Goal: Task Accomplishment & Management: Manage account settings

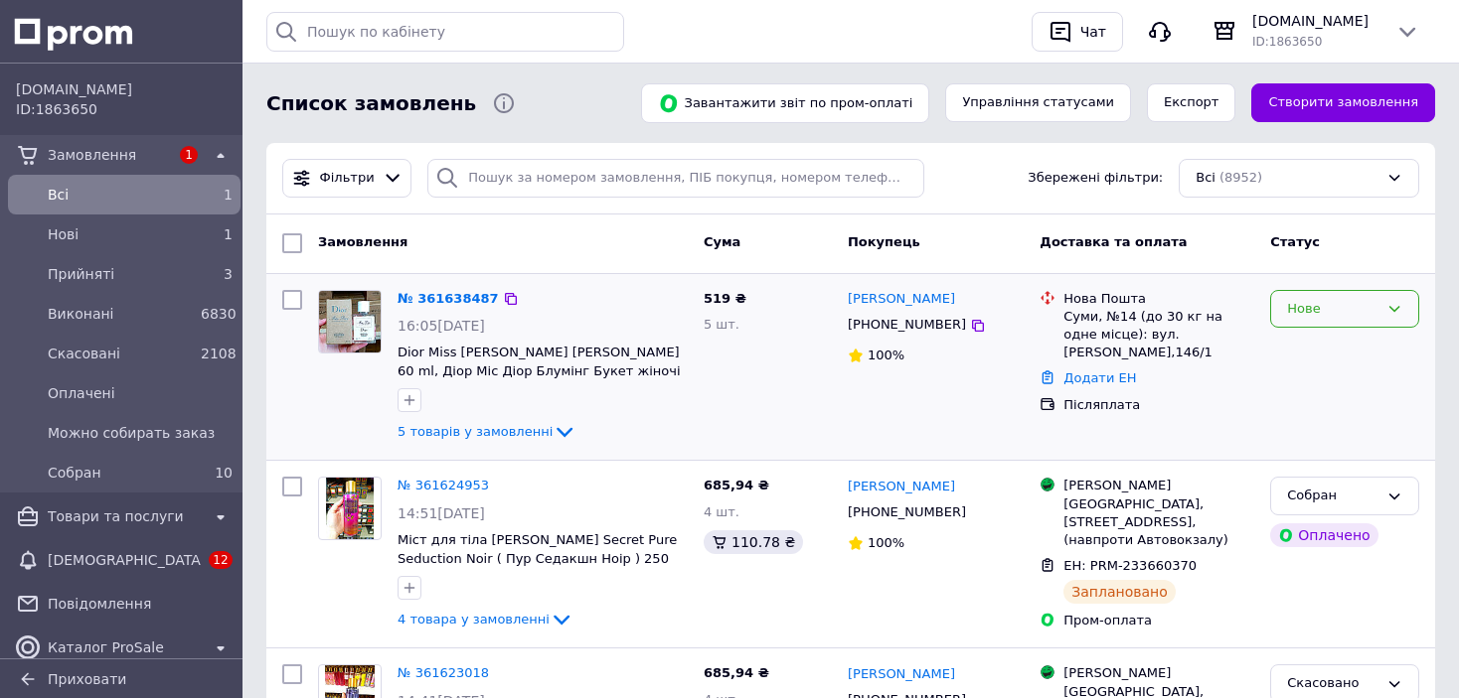
click at [1347, 318] on div "Нове" at bounding box center [1332, 309] width 91 height 21
click at [1320, 449] on li "Оплачено" at bounding box center [1344, 459] width 147 height 37
click at [1304, 306] on div "Оплачено" at bounding box center [1332, 309] width 91 height 21
click at [1295, 457] on li "Можно собирать заказ" at bounding box center [1344, 469] width 147 height 57
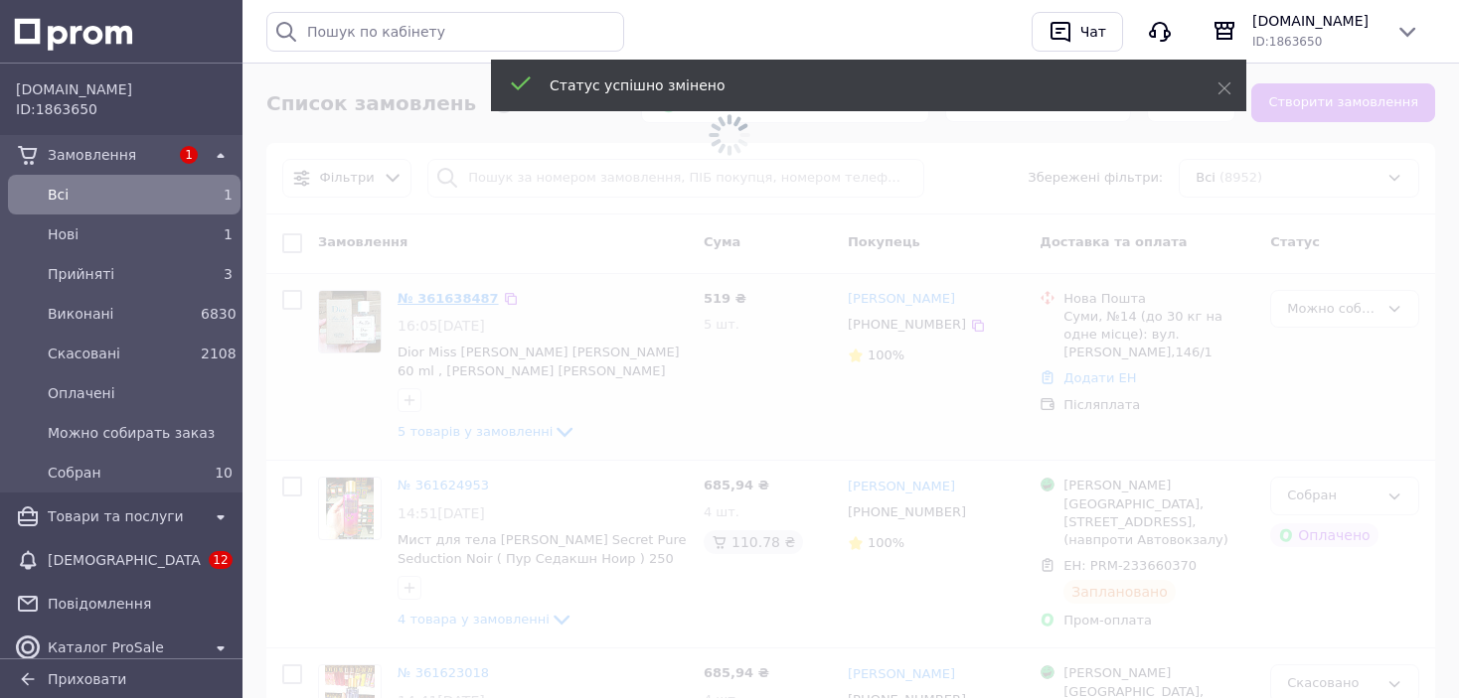
click at [421, 294] on span at bounding box center [729, 349] width 1459 height 698
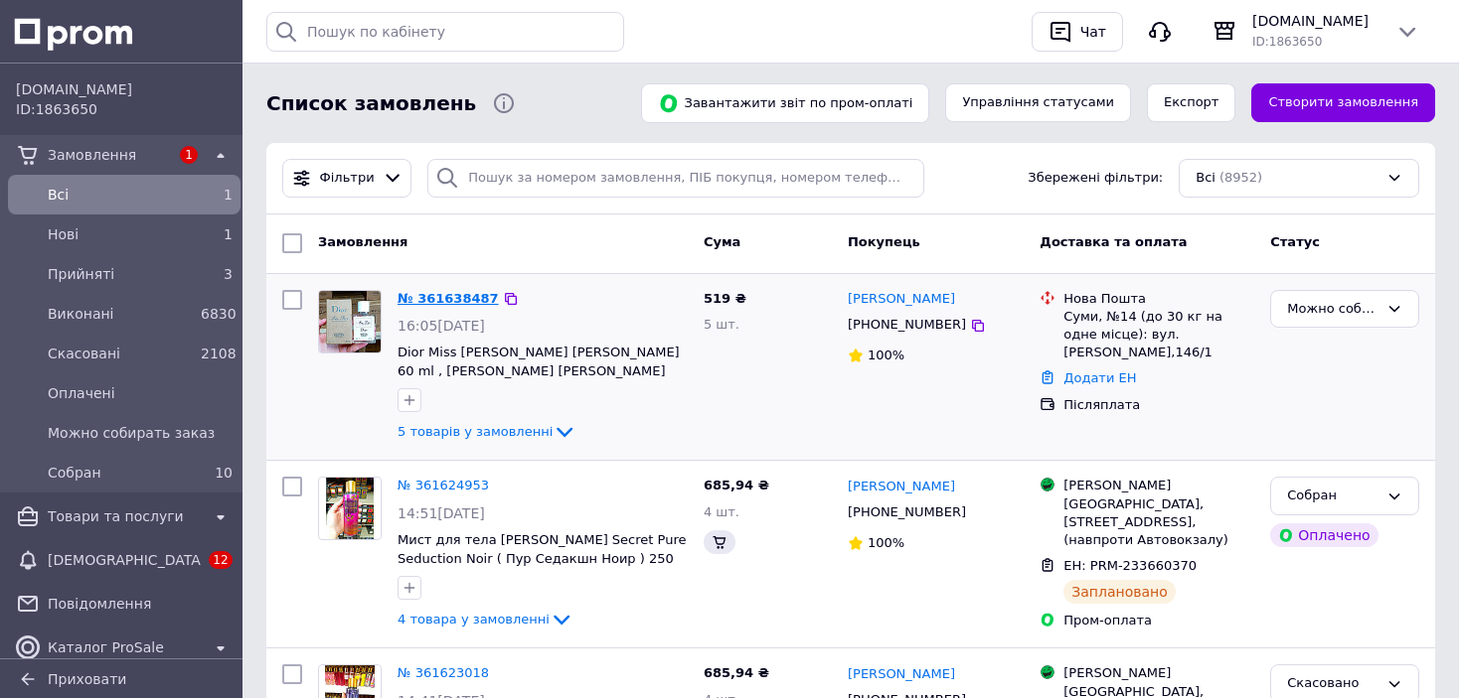
click at [424, 295] on link "№ 361638487" at bounding box center [447, 298] width 101 height 15
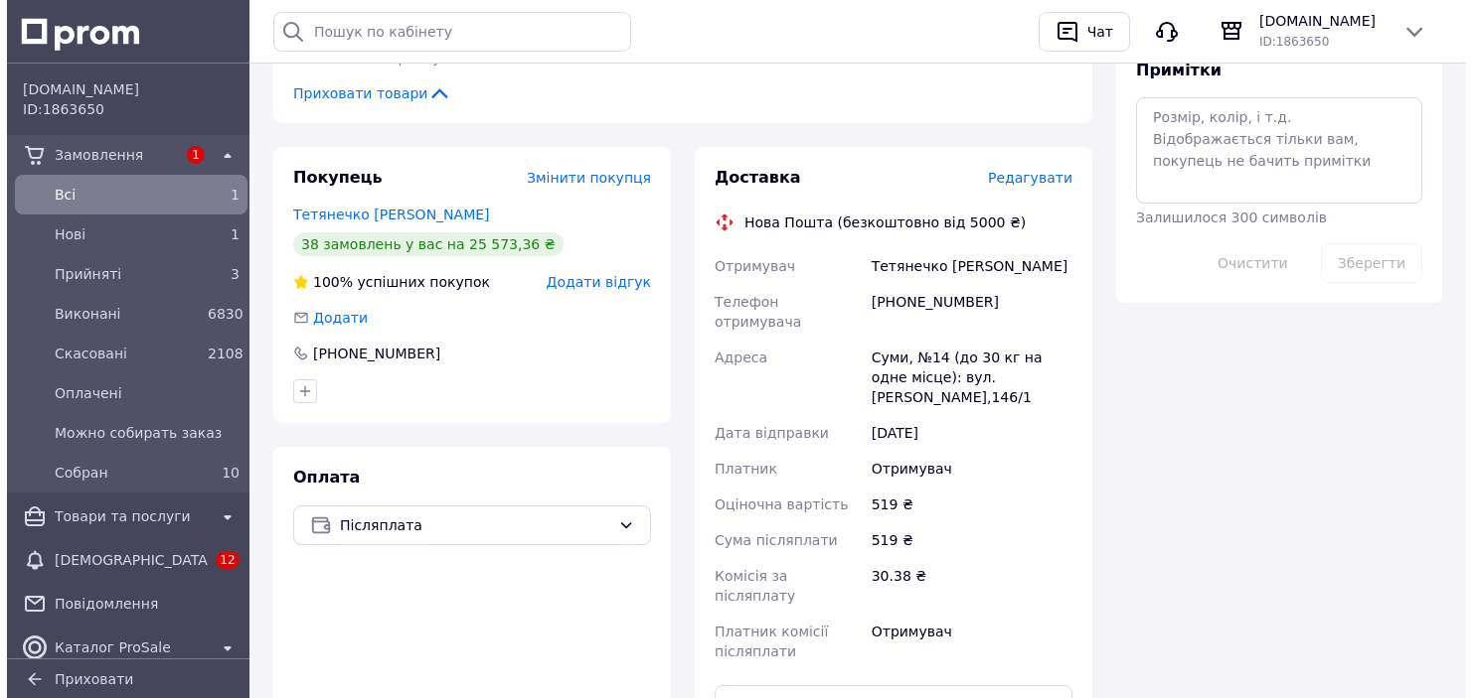
scroll to position [1004, 0]
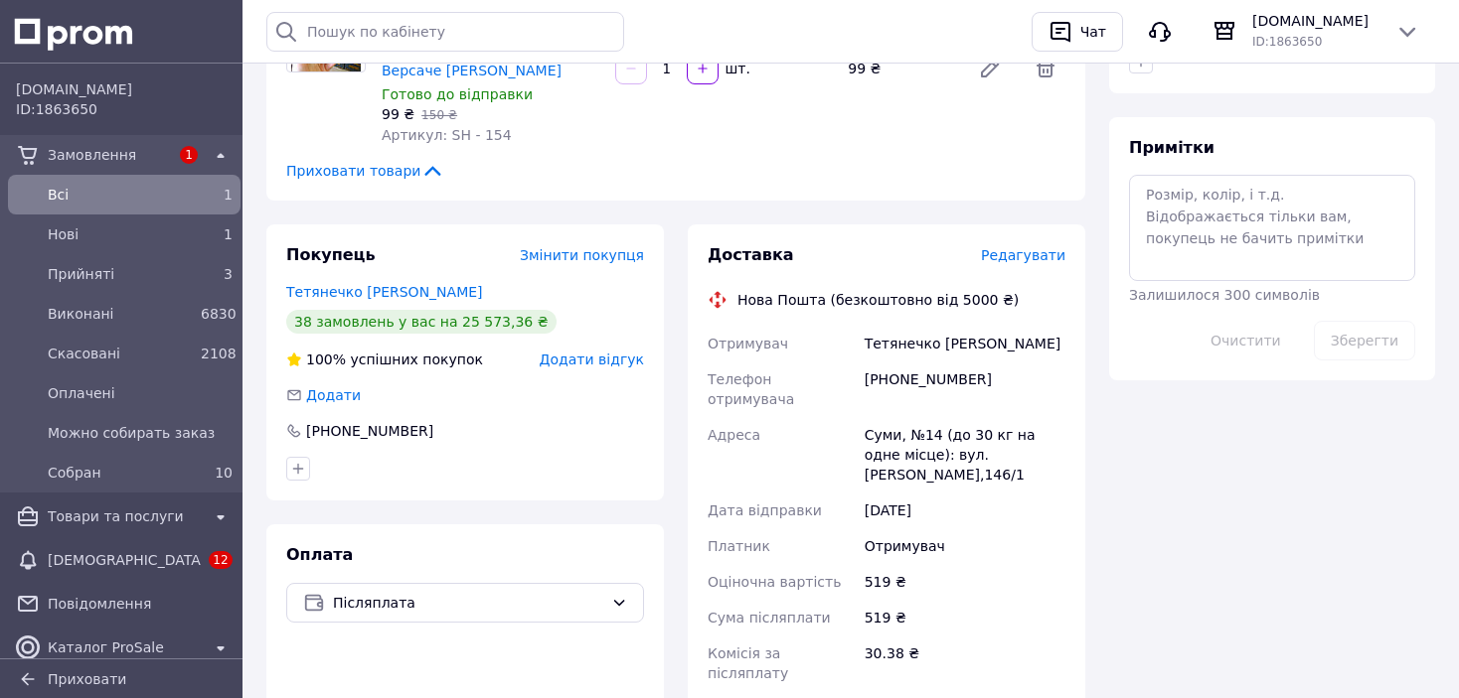
click at [1016, 247] on span "Редагувати" at bounding box center [1023, 255] width 84 height 16
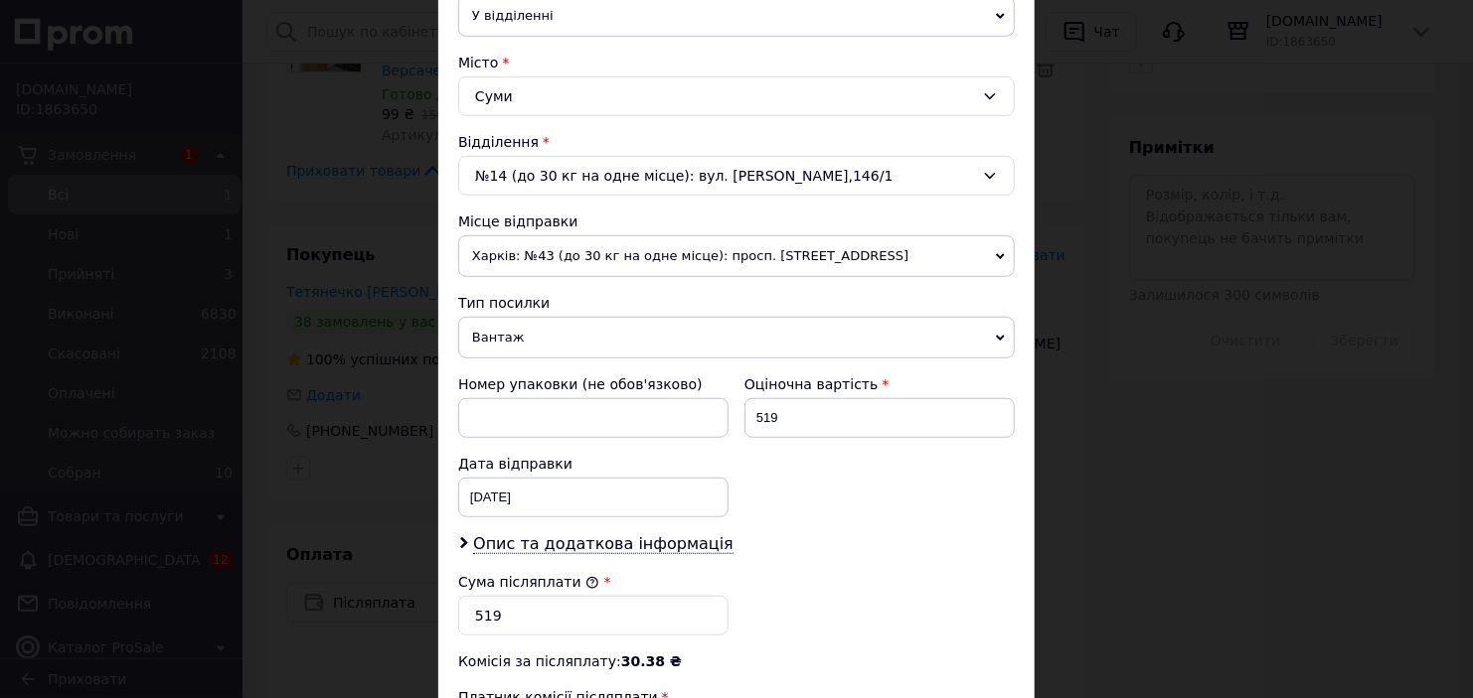
scroll to position [596, 0]
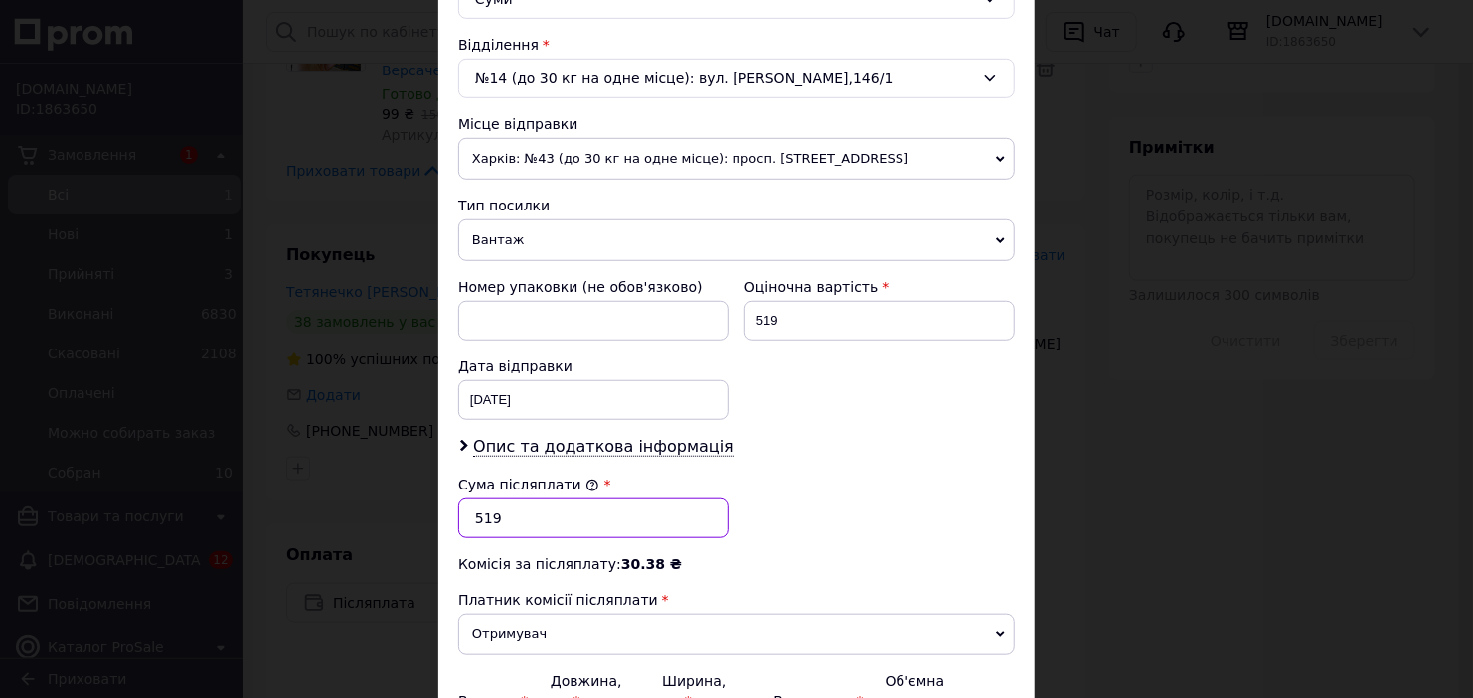
drag, startPoint x: 486, startPoint y: 517, endPoint x: 569, endPoint y: 507, distance: 84.1
click at [569, 507] on input "519" at bounding box center [593, 519] width 270 height 40
type input "500"
click at [766, 483] on div "Сума післяплати * 500" at bounding box center [736, 506] width 572 height 79
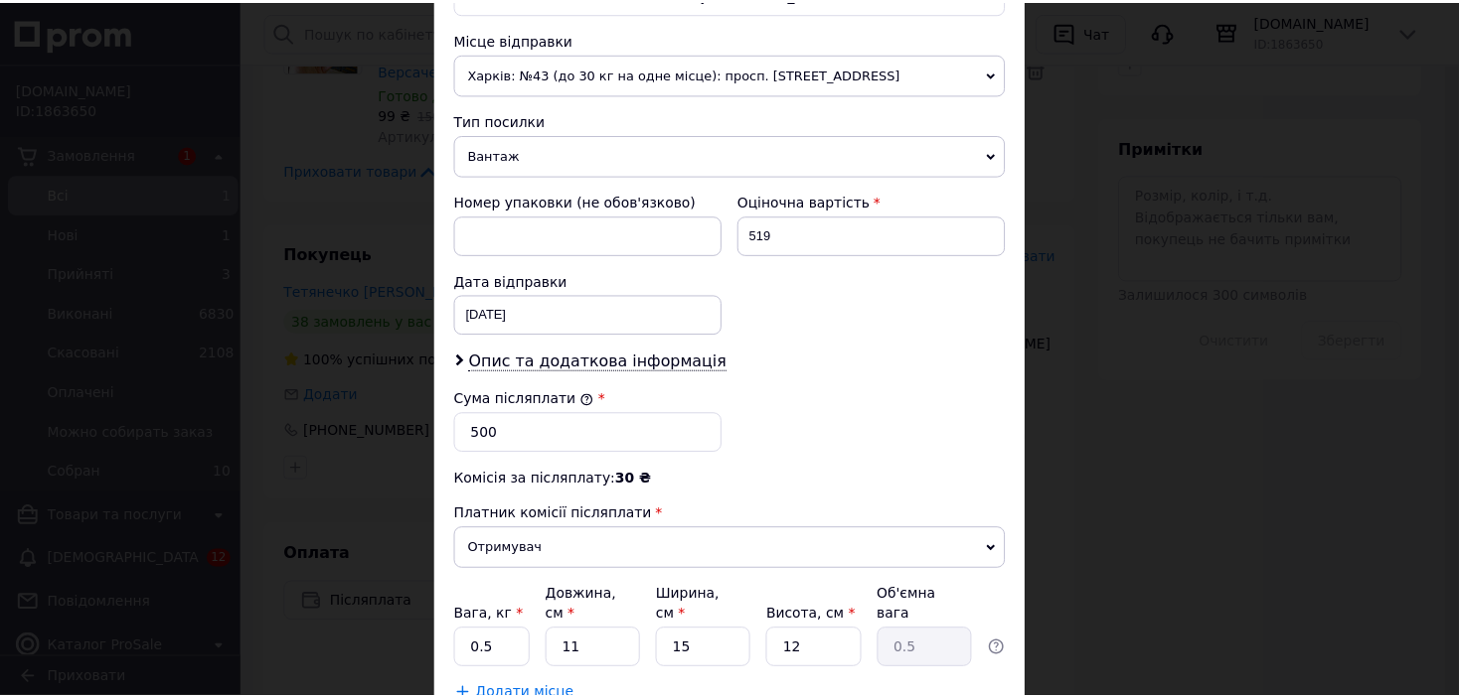
scroll to position [811, 0]
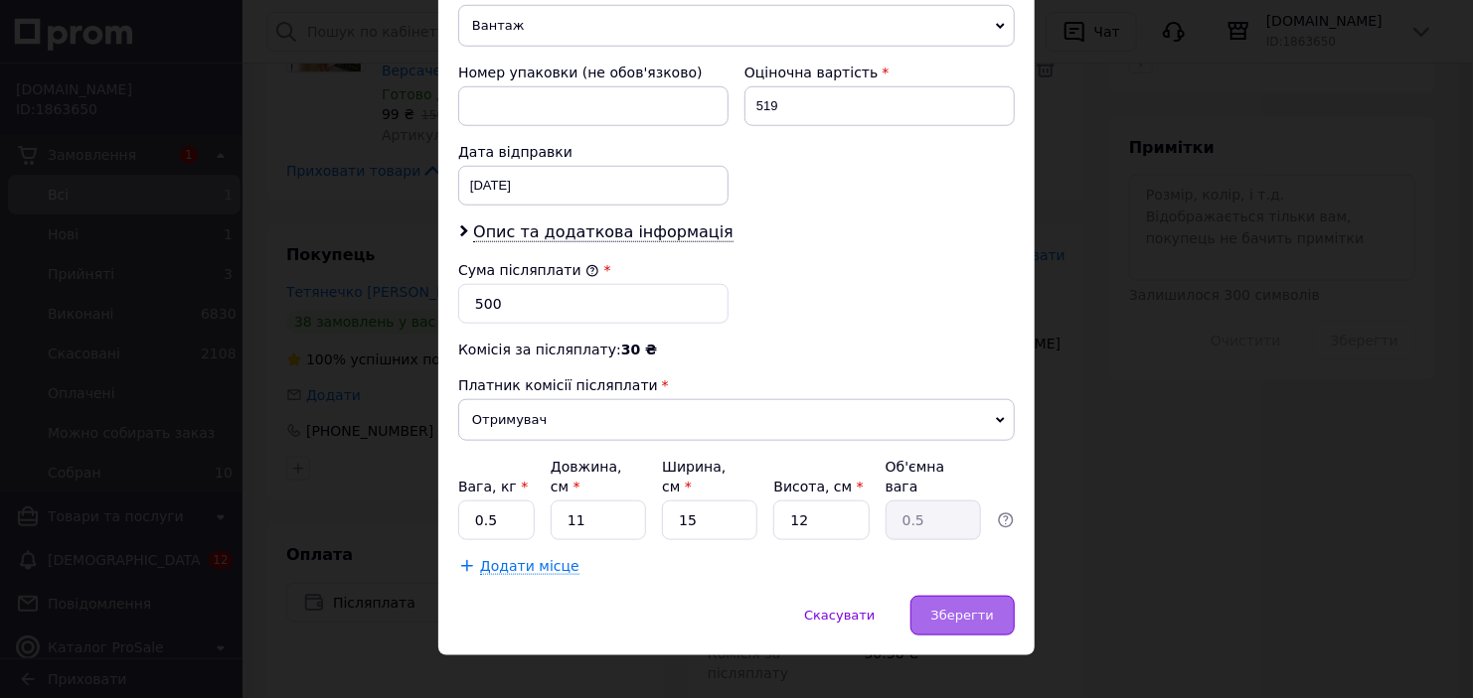
click at [948, 608] on span "Зберегти" at bounding box center [962, 615] width 63 height 15
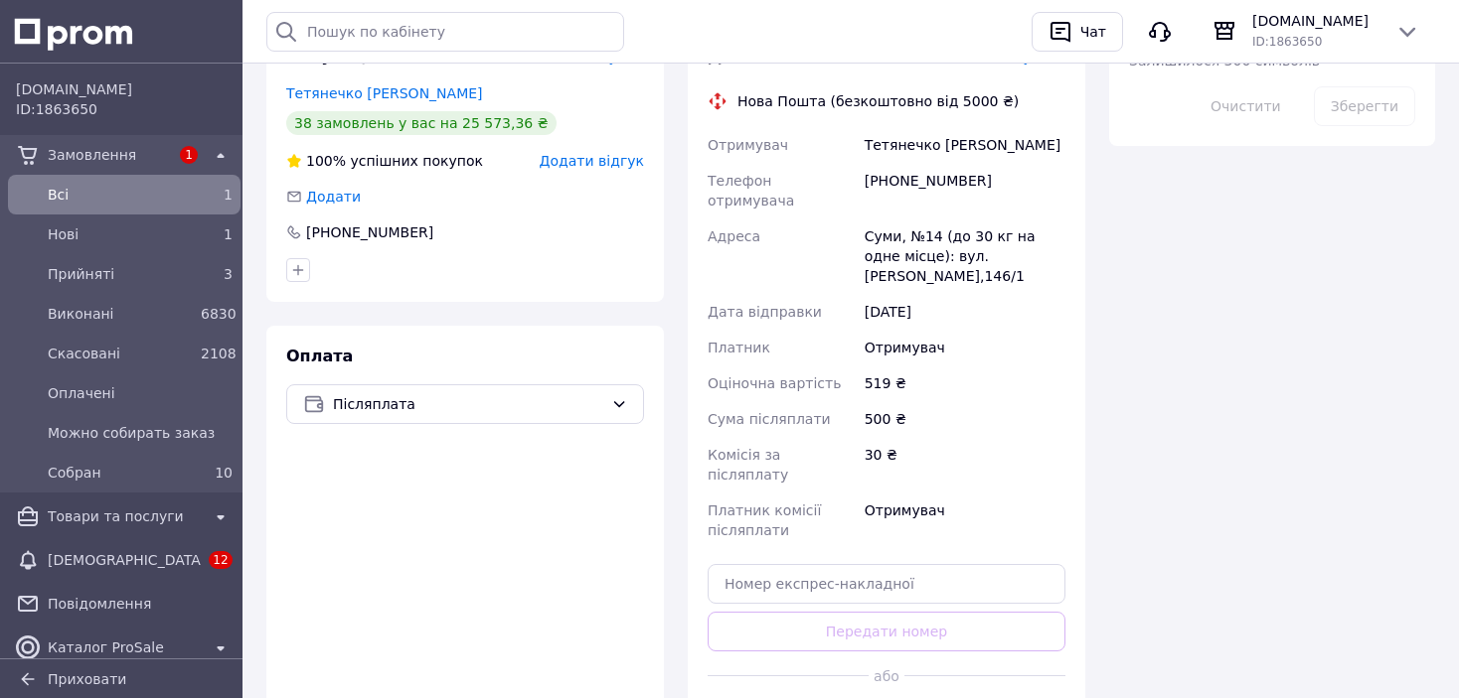
scroll to position [1302, 0]
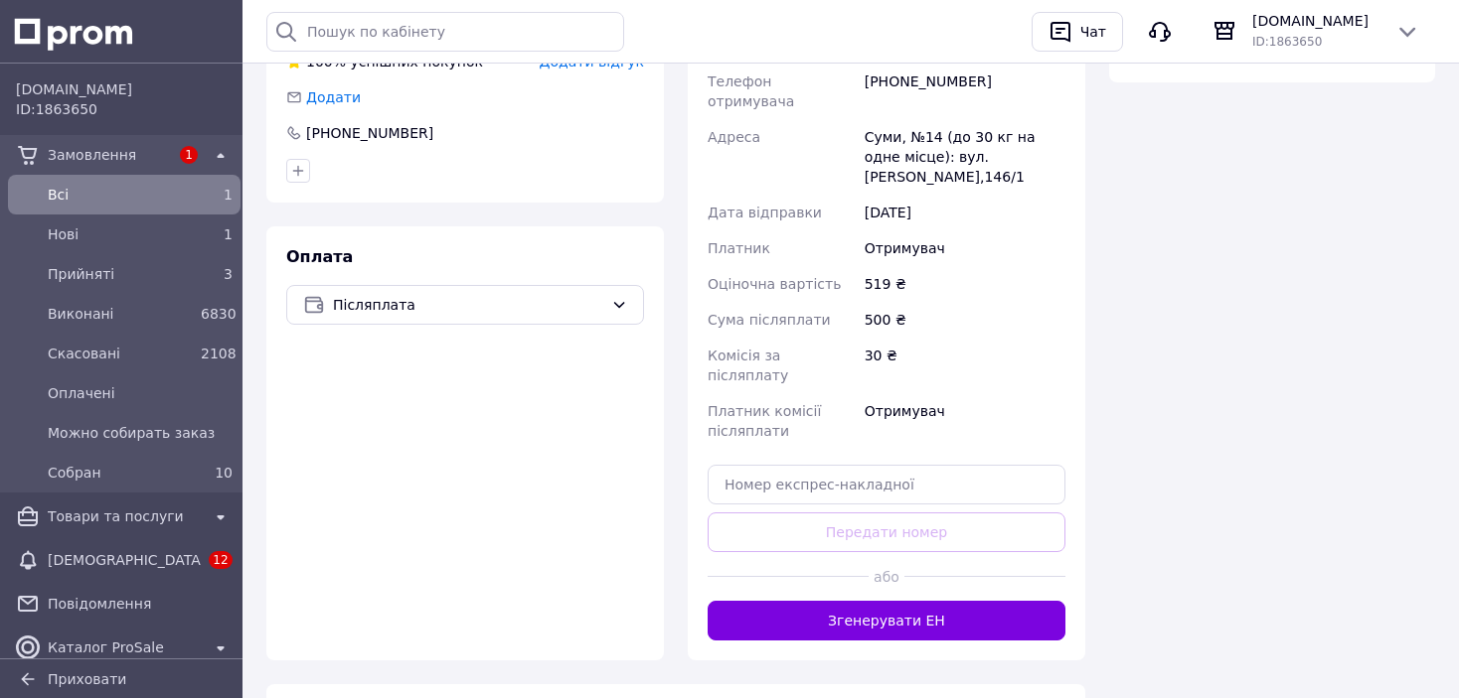
drag, startPoint x: 814, startPoint y: 543, endPoint x: 540, endPoint y: 553, distance: 274.4
click at [814, 601] on button "Згенерувати ЕН" at bounding box center [886, 621] width 358 height 40
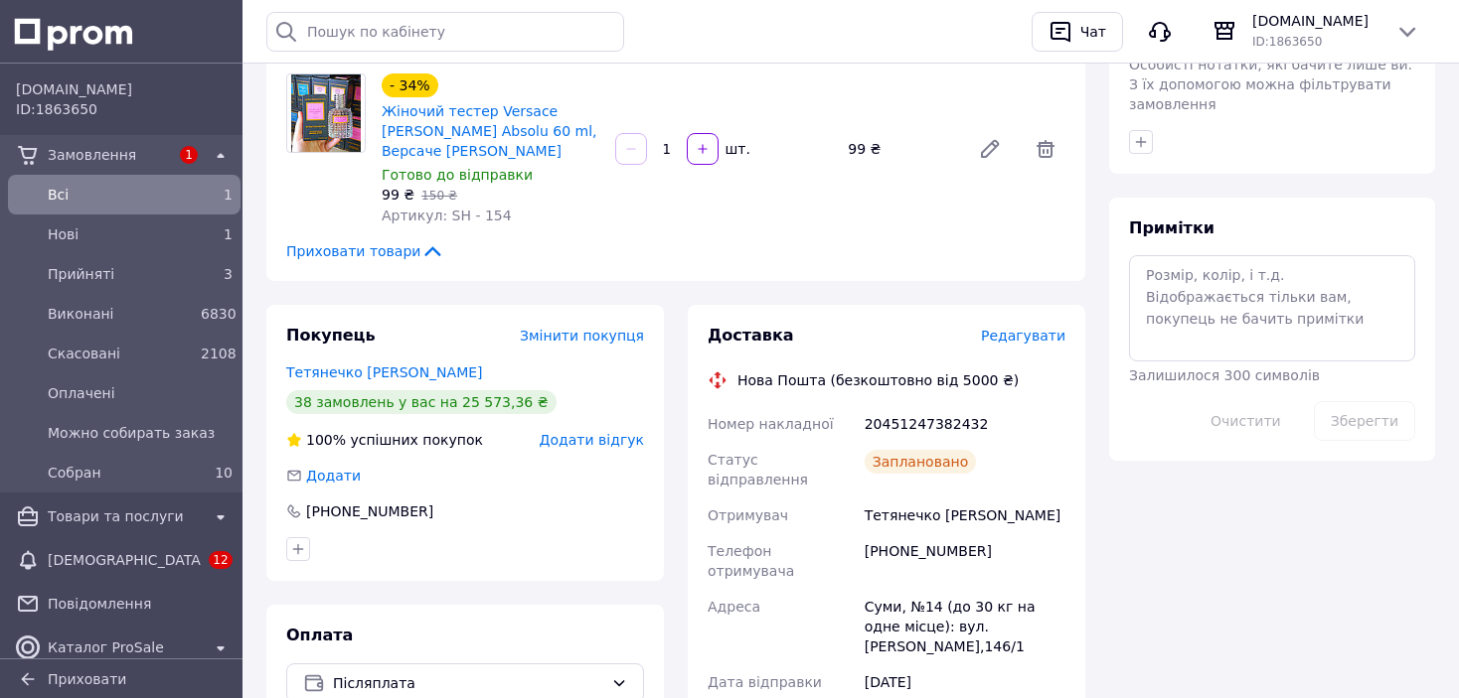
scroll to position [1103, 0]
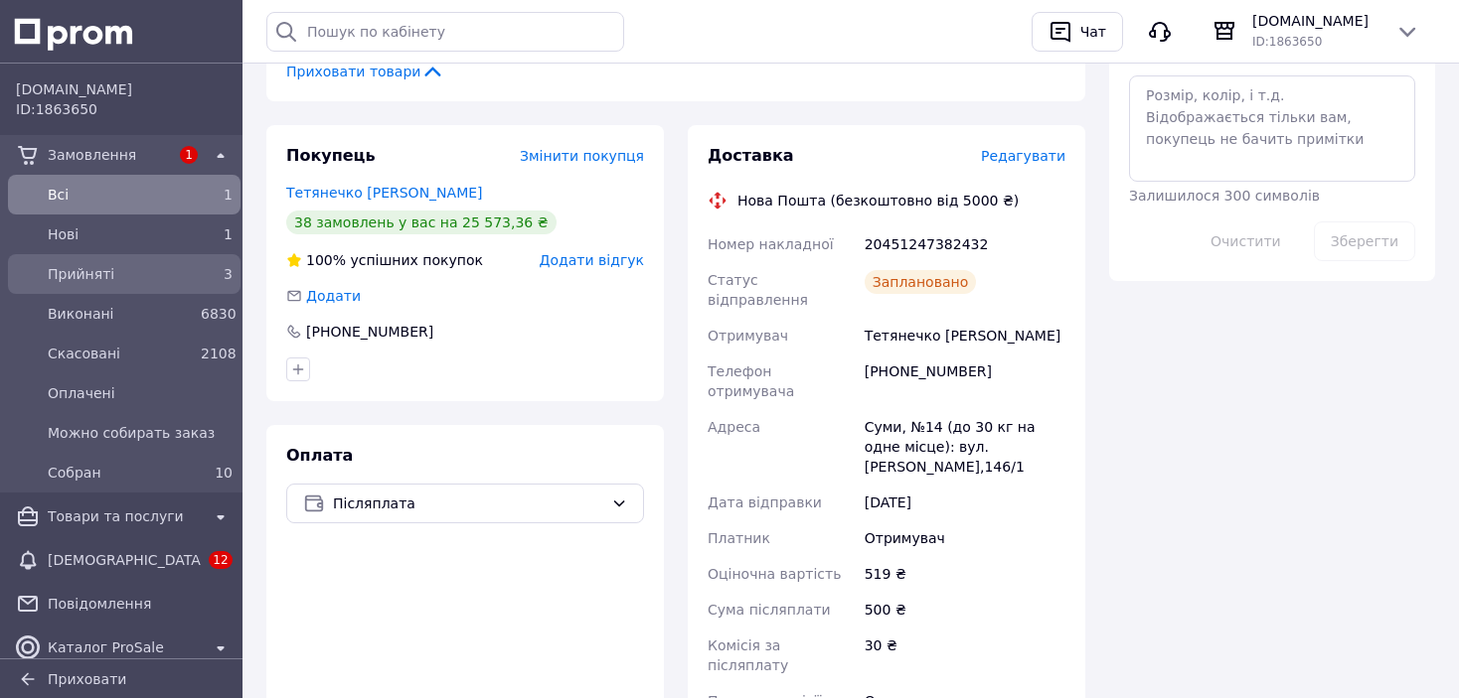
click at [90, 265] on span "Прийняті" at bounding box center [120, 274] width 145 height 20
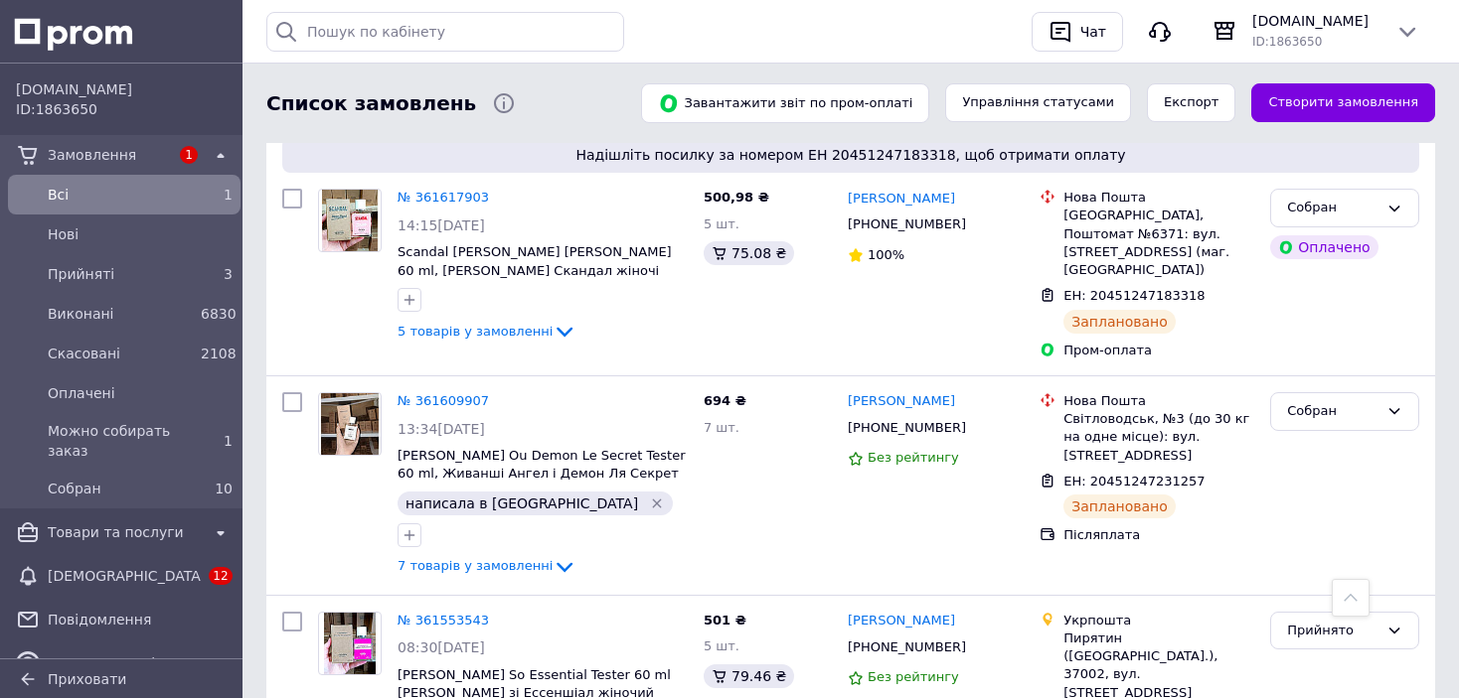
scroll to position [795, 0]
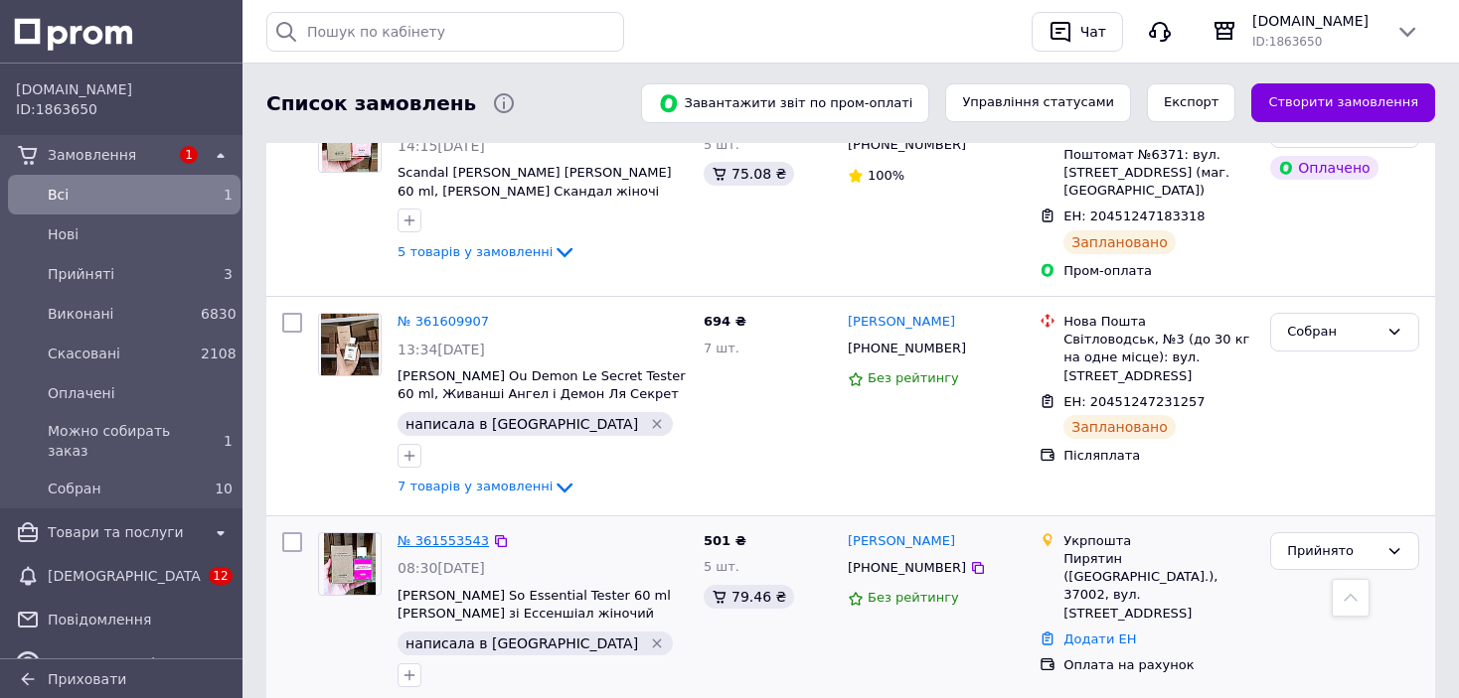
click at [420, 534] on link "№ 361553543" at bounding box center [442, 541] width 91 height 15
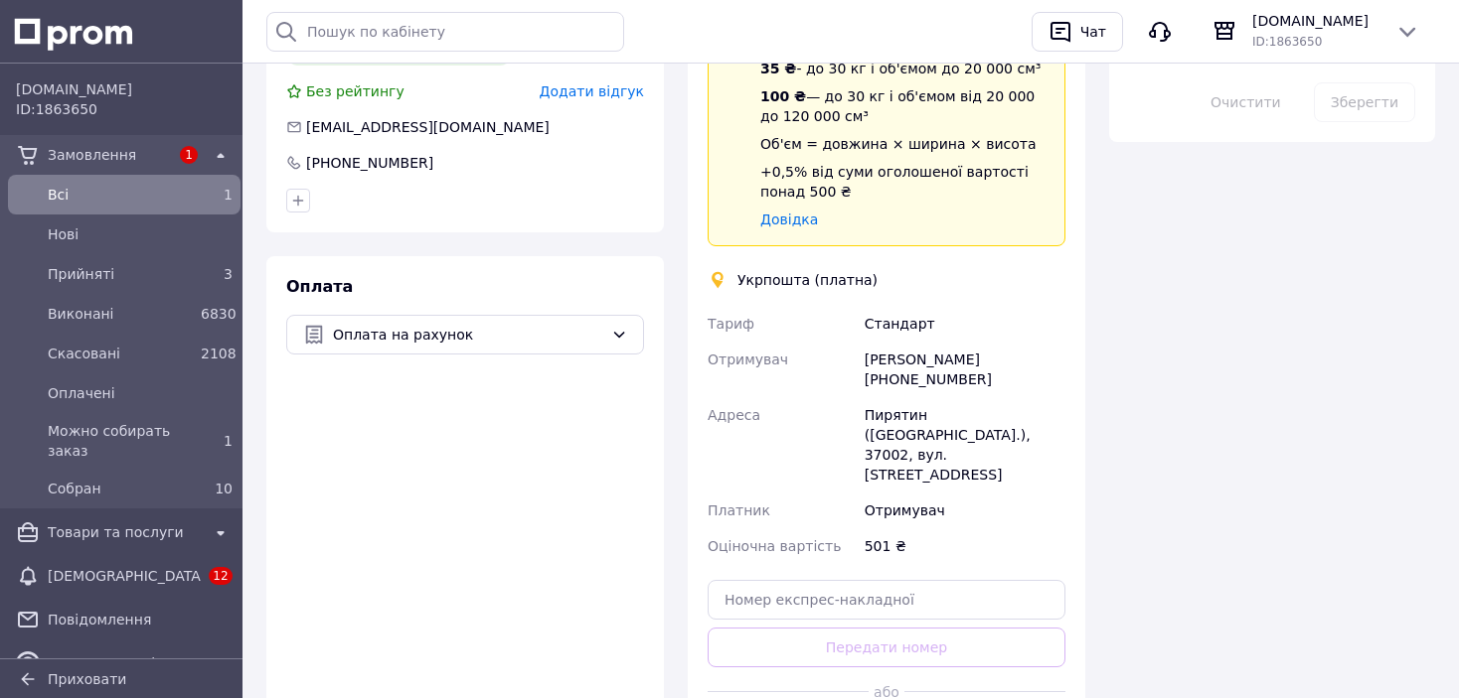
scroll to position [1590, 0]
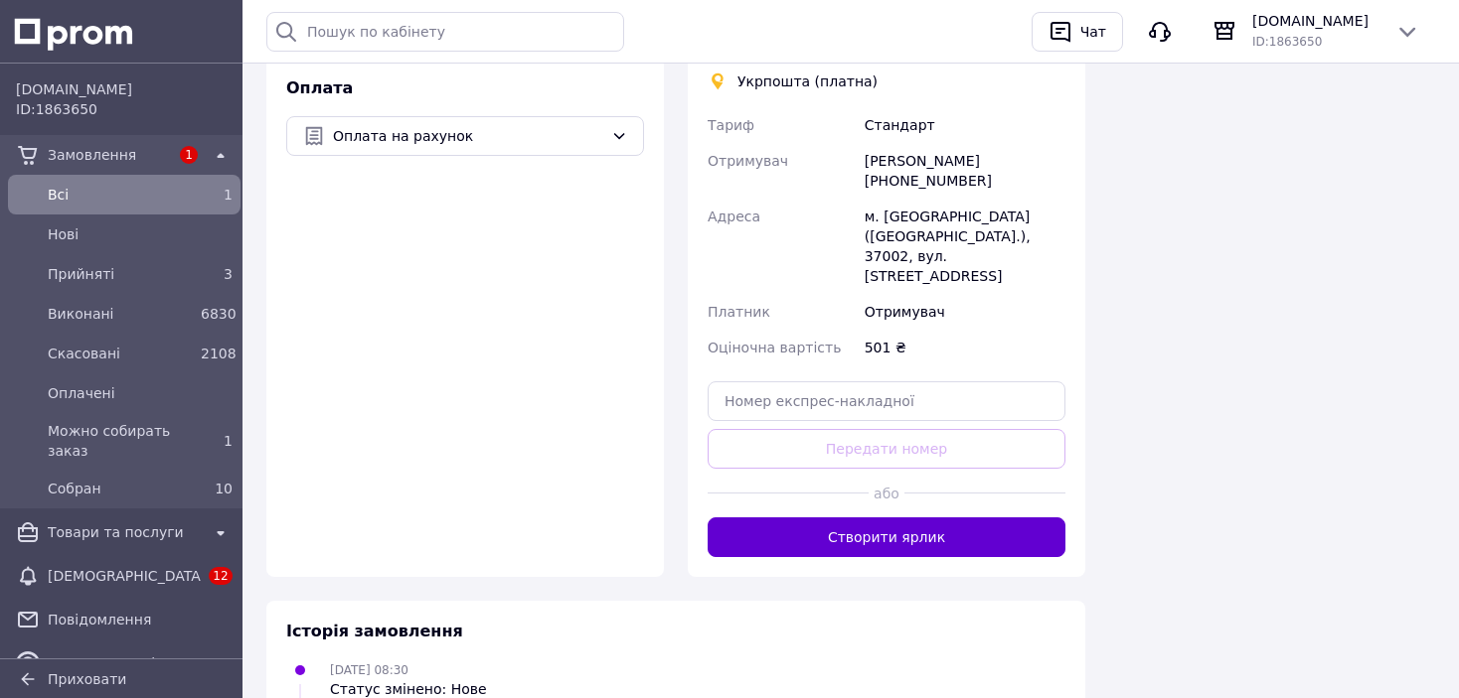
click at [850, 518] on button "Створити ярлик" at bounding box center [886, 538] width 358 height 40
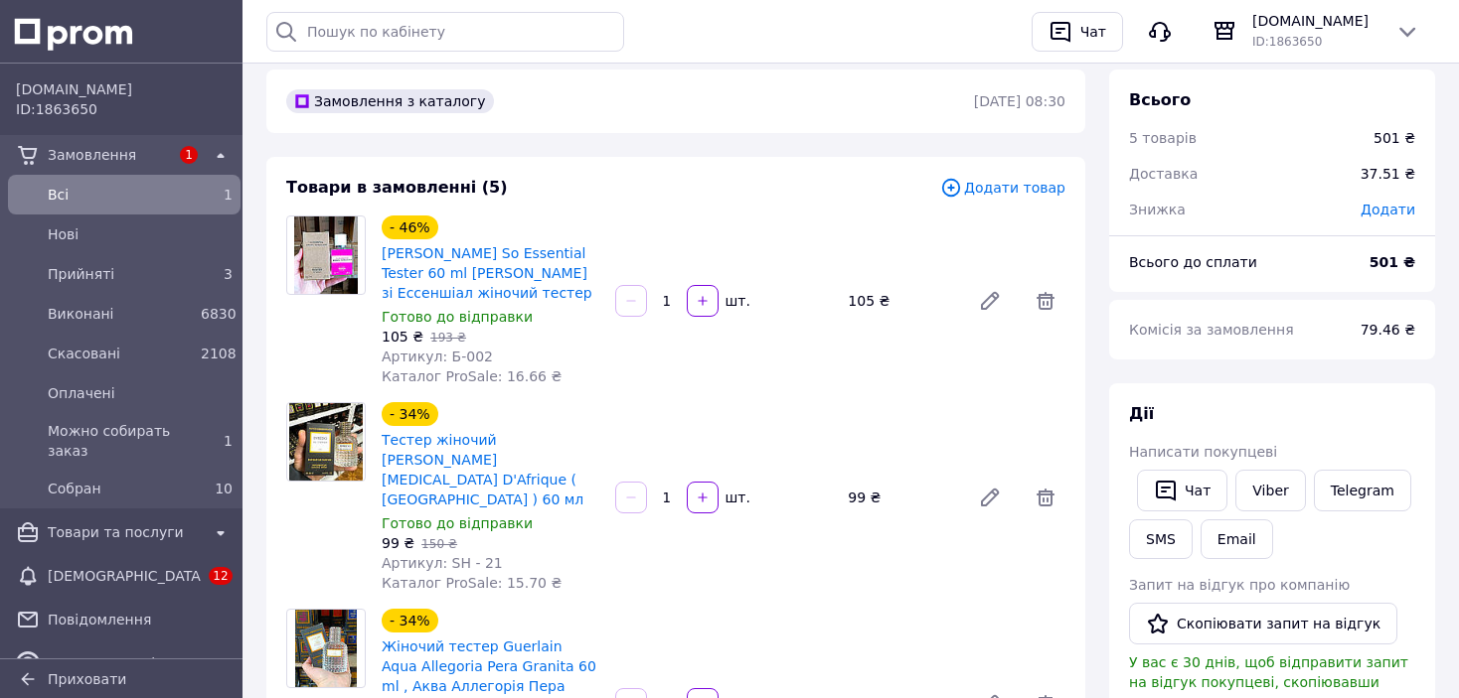
scroll to position [0, 0]
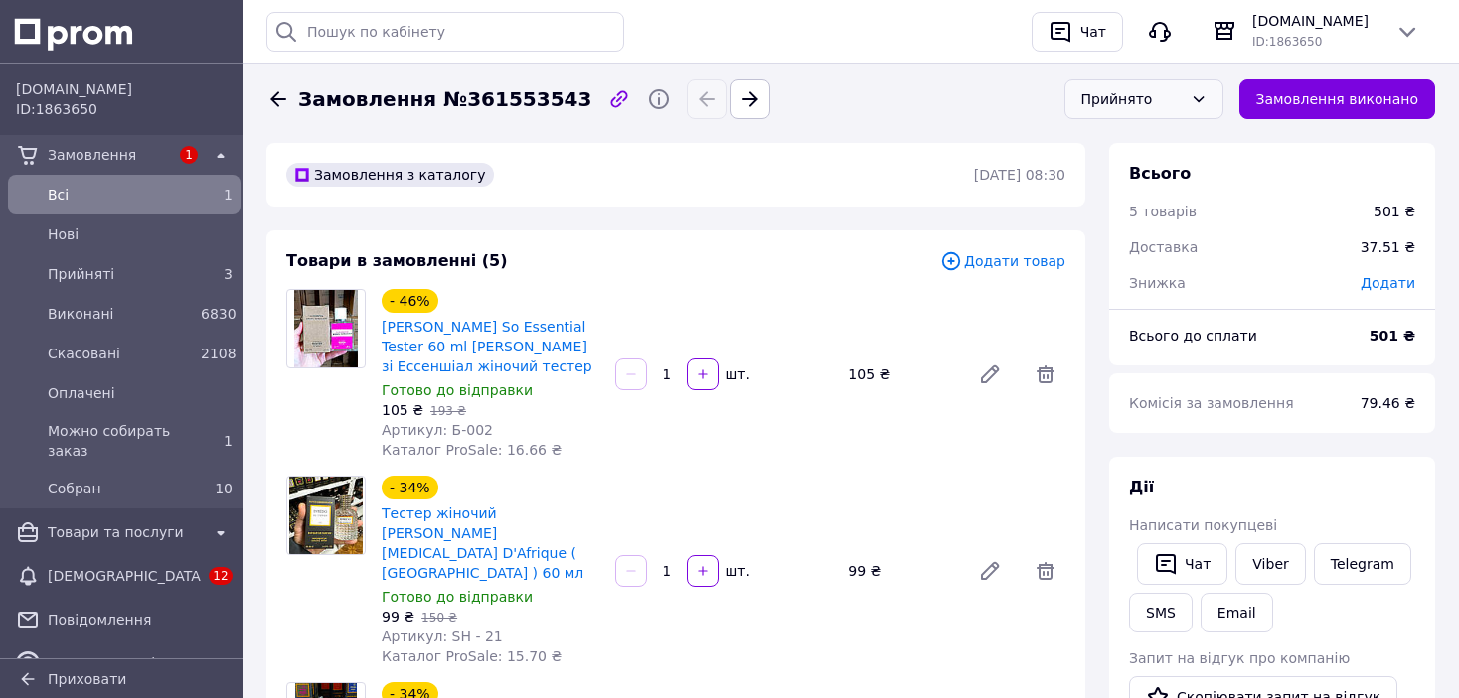
click at [1163, 101] on div "Прийнято" at bounding box center [1131, 99] width 101 height 22
click at [1163, 210] on li "Оплачено" at bounding box center [1143, 218] width 157 height 38
